Goal: Communication & Community: Answer question/provide support

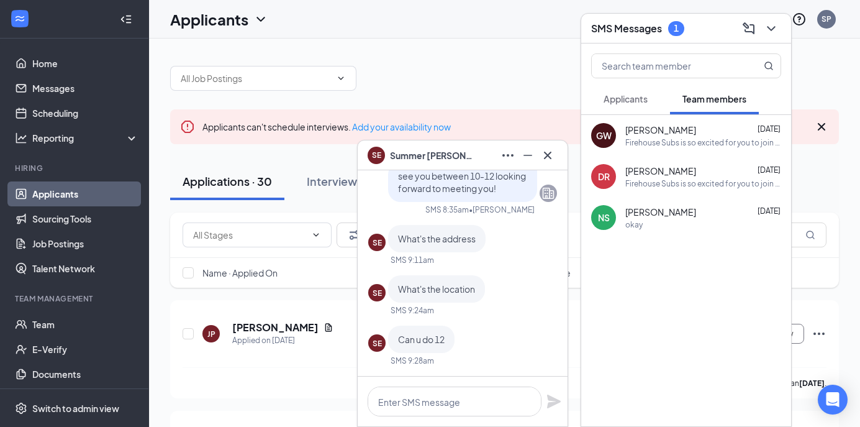
click at [615, 31] on h3 "SMS Messages" at bounding box center [626, 29] width 71 height 14
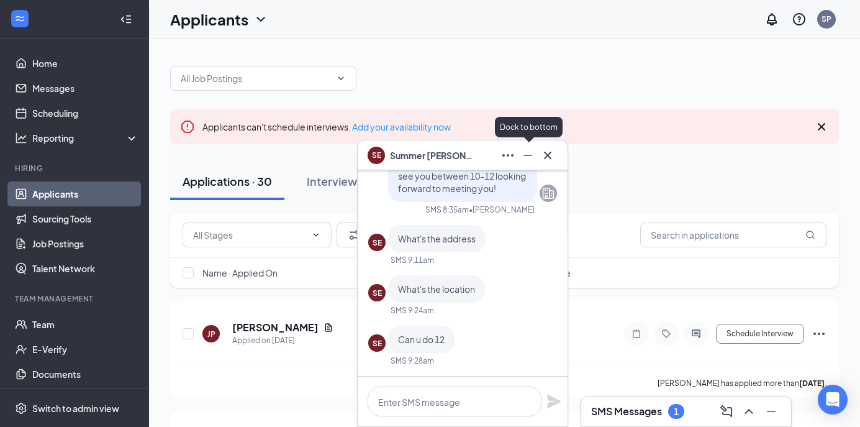
click at [521, 154] on button at bounding box center [528, 155] width 20 height 20
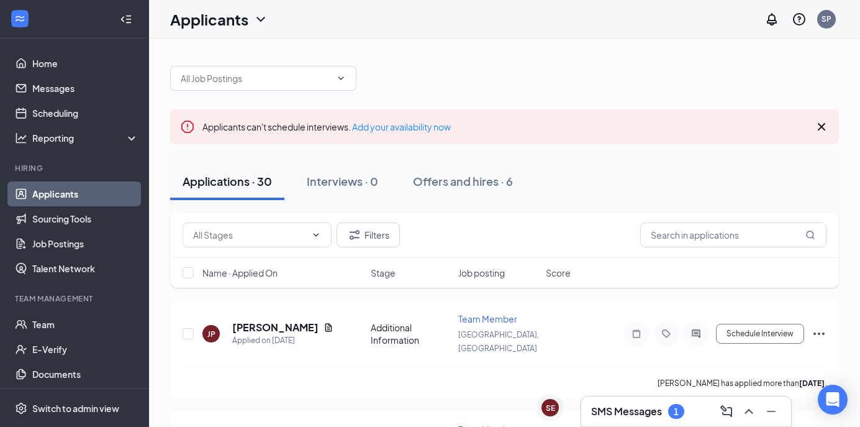
click at [609, 426] on div "SMS Messages 1" at bounding box center [686, 411] width 211 height 31
click at [681, 404] on div "1" at bounding box center [676, 411] width 16 height 15
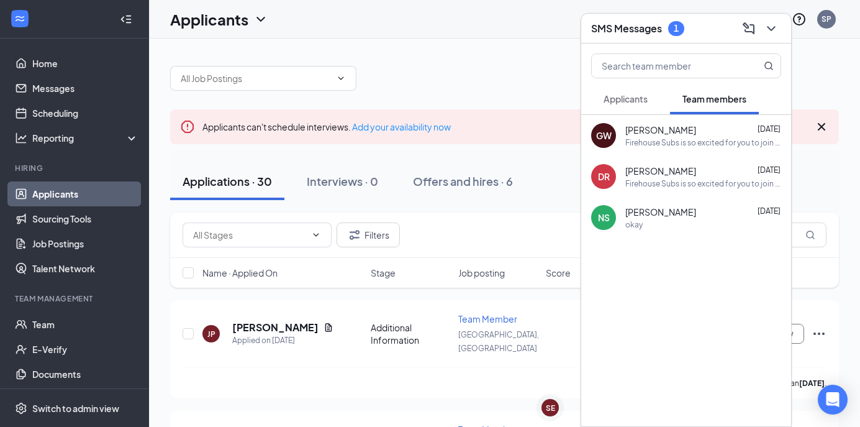
click at [629, 99] on span "Applicants" at bounding box center [626, 98] width 44 height 11
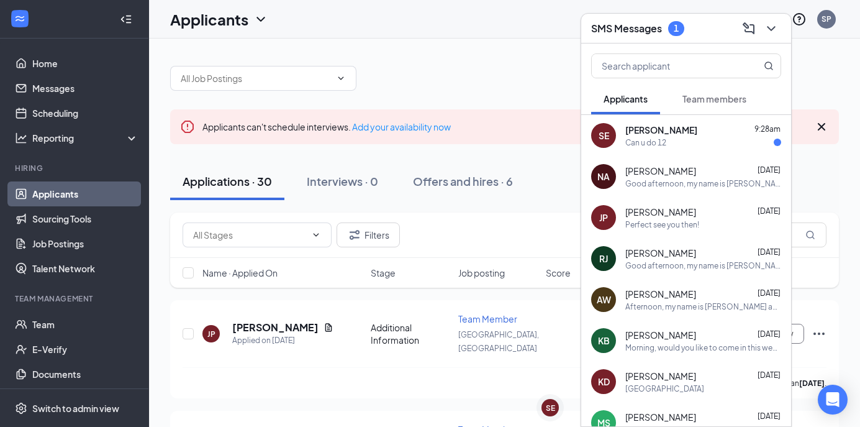
click at [677, 148] on div "SE Summer Evans 9:28am Can u do 12" at bounding box center [686, 135] width 210 height 41
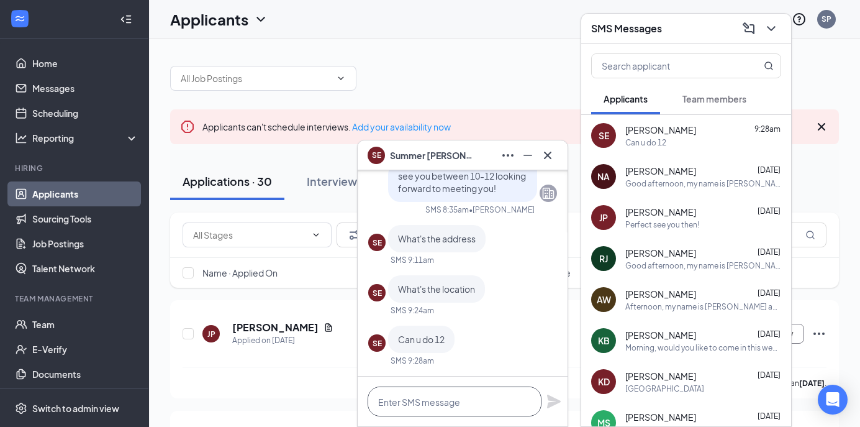
click at [451, 408] on textarea at bounding box center [455, 401] width 174 height 30
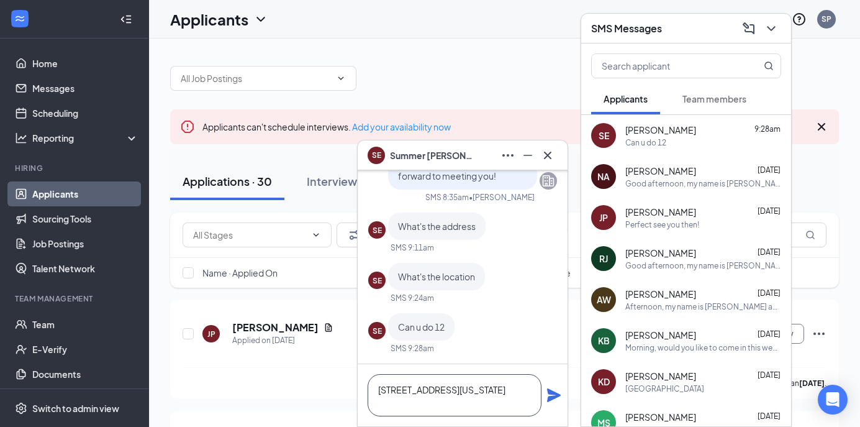
type textarea "5239 cornerstone north boulevard Centerville Ohio"
click at [560, 397] on icon "Plane" at bounding box center [554, 395] width 15 height 15
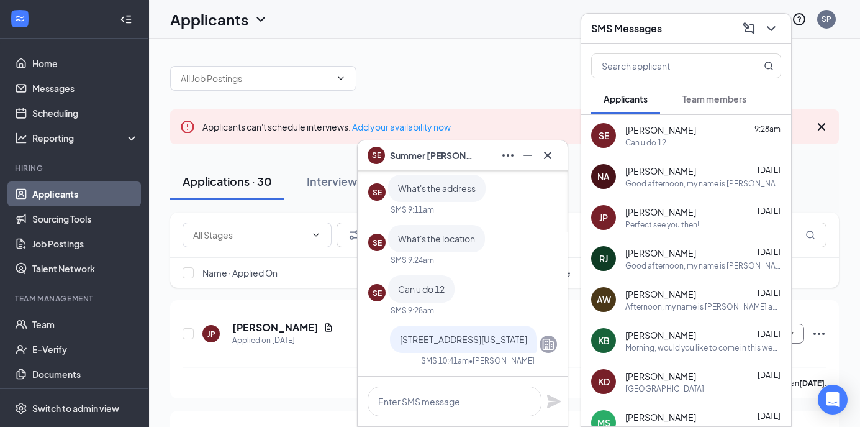
scroll to position [0, 0]
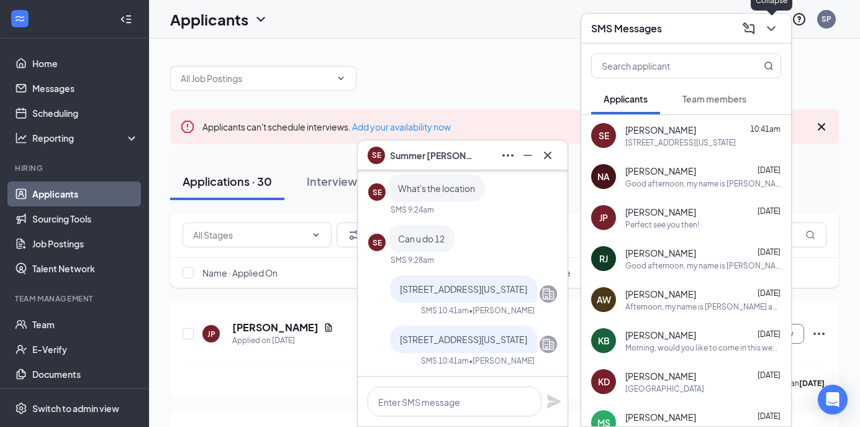
click at [765, 22] on icon "ChevronDown" at bounding box center [771, 28] width 15 height 15
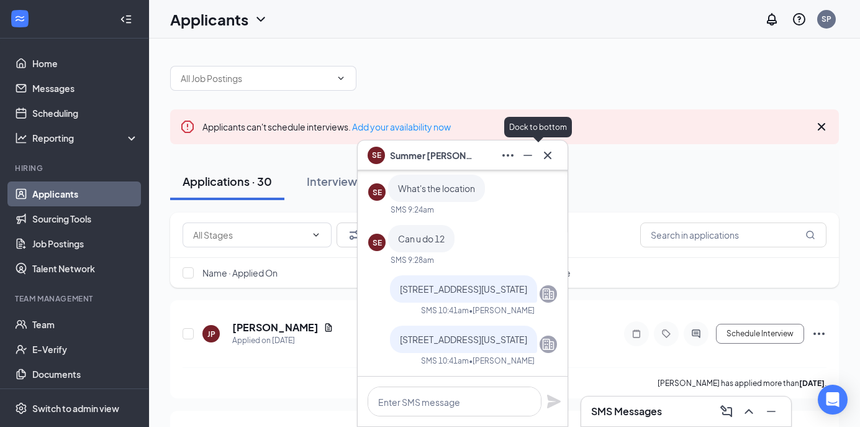
click at [530, 154] on icon "Minimize" at bounding box center [528, 155] width 15 height 15
